Goal: Transaction & Acquisition: Purchase product/service

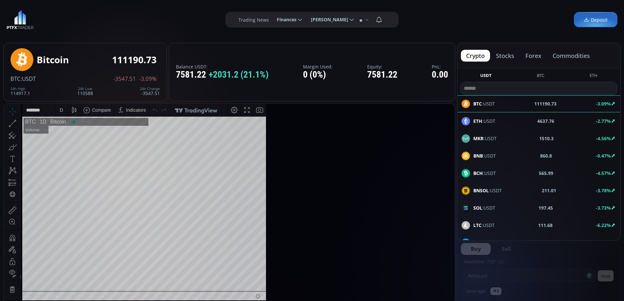
scroll to position [91, 0]
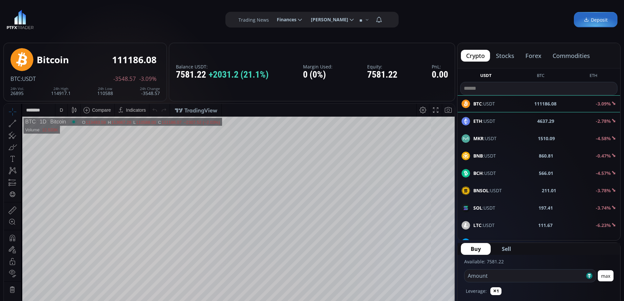
click at [570, 55] on button "commodities" at bounding box center [571, 56] width 48 height 12
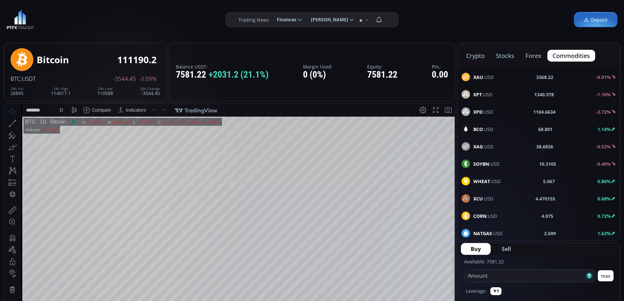
drag, startPoint x: 490, startPoint y: 74, endPoint x: 545, endPoint y: 99, distance: 60.7
click at [490, 74] on span "XAU :USD" at bounding box center [483, 77] width 20 height 7
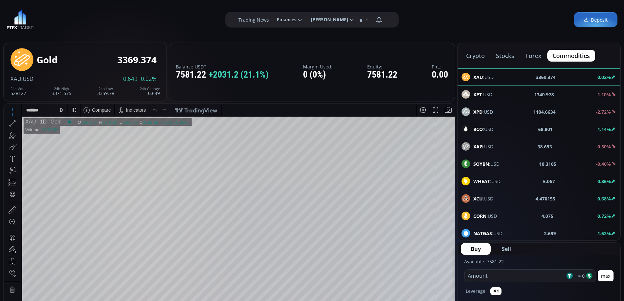
click at [486, 127] on span "BCO :USD" at bounding box center [483, 129] width 20 height 7
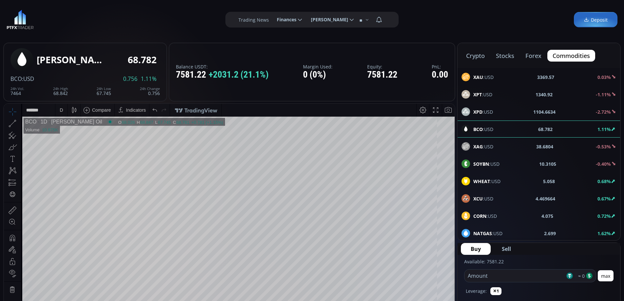
click at [61, 108] on div "D" at bounding box center [61, 109] width 3 height 5
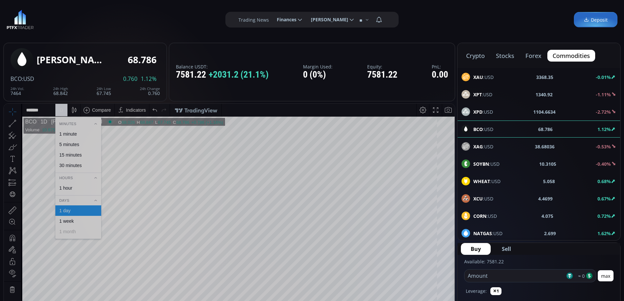
click at [71, 187] on div "1 hour" at bounding box center [65, 187] width 13 height 5
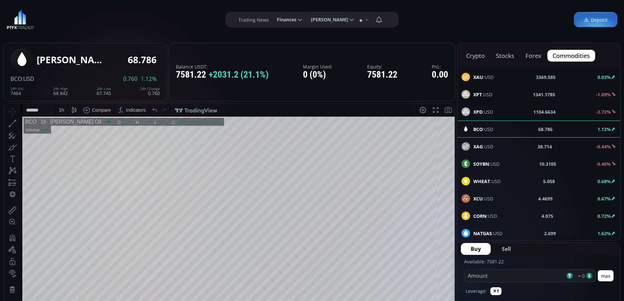
click at [454, 104] on html "Date Range 5y 1y 3m 1m 5d 1d 13:49:55 (UTC) log auto BCO 1h Brent Crude Oil O 6…" at bounding box center [229, 240] width 451 height 272
click at [454, 166] on html "Date Range 5y 1y 3m 1m 5d 1d 13:49:57 (UTC) log auto BCO 1h Brent Crude Oil O 6…" at bounding box center [229, 240] width 451 height 272
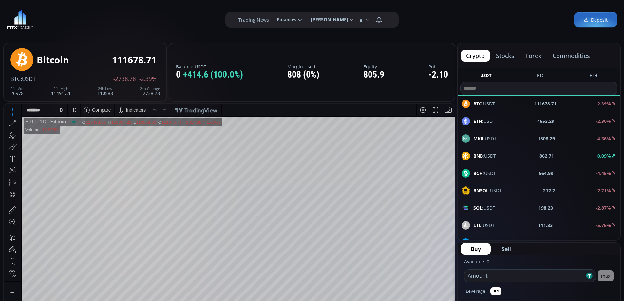
click at [601, 18] on span "Deposit" at bounding box center [595, 19] width 24 height 7
